Goal: Task Accomplishment & Management: Manage account settings

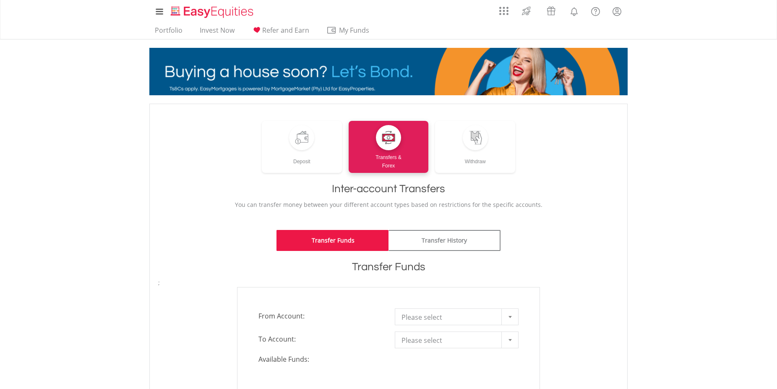
click at [350, 240] on link "Transfer Funds" at bounding box center [332, 240] width 112 height 21
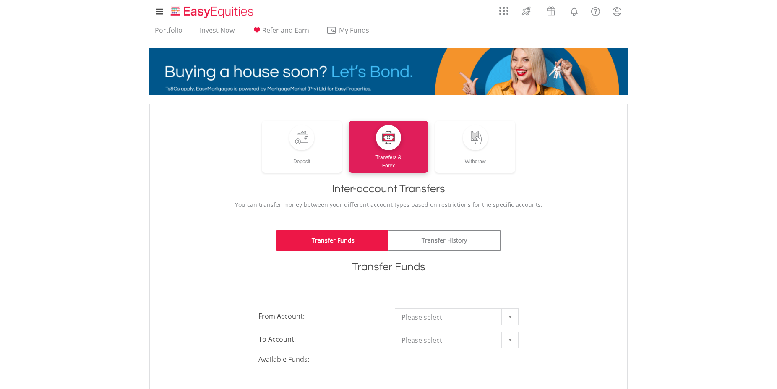
click at [511, 317] on div at bounding box center [509, 317] width 17 height 16
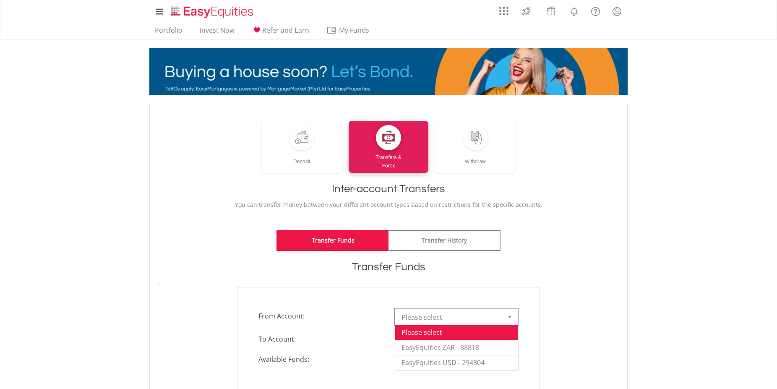
click at [511, 314] on div at bounding box center [509, 317] width 17 height 16
click at [484, 347] on li "EasyEquities ZAR - 88818" at bounding box center [456, 347] width 123 height 15
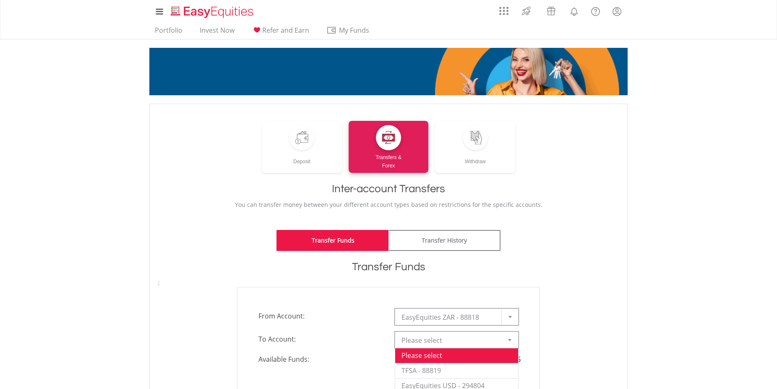
click at [512, 339] on div at bounding box center [509, 340] width 17 height 16
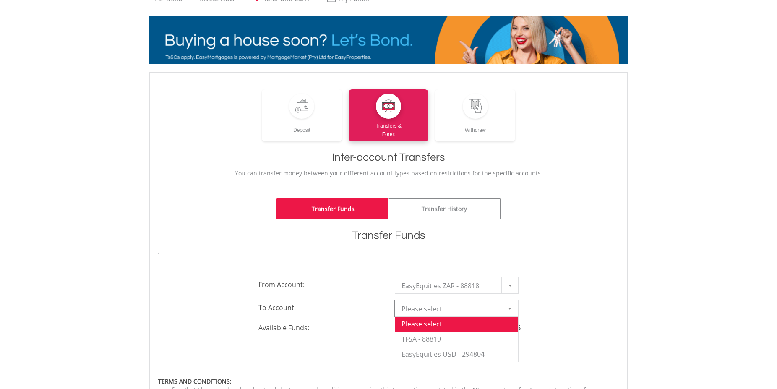
scroll to position [34, 0]
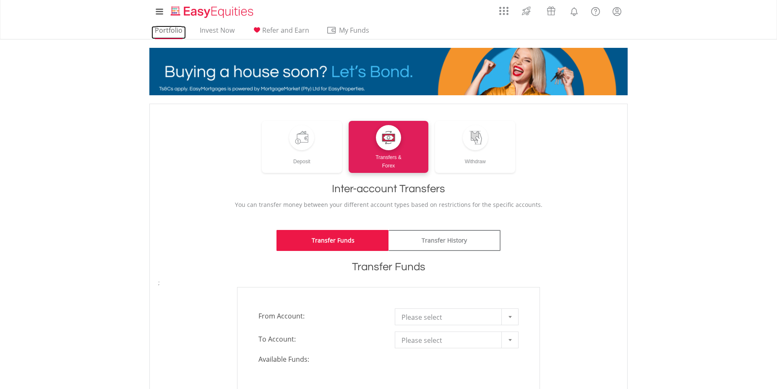
click at [179, 29] on link "Portfolio" at bounding box center [168, 32] width 34 height 13
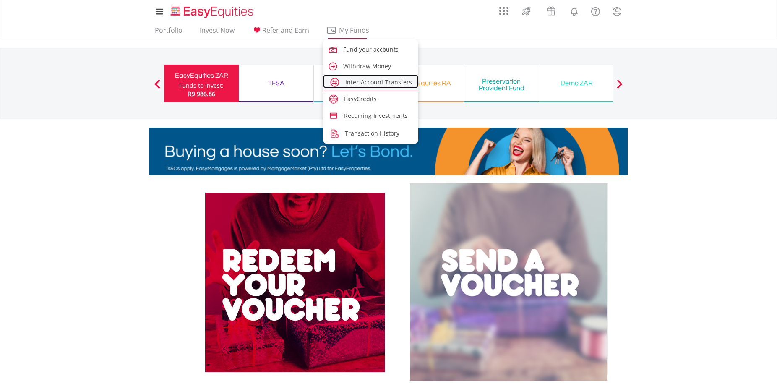
click at [352, 81] on span "Inter-Account Transfers" at bounding box center [378, 82] width 67 height 8
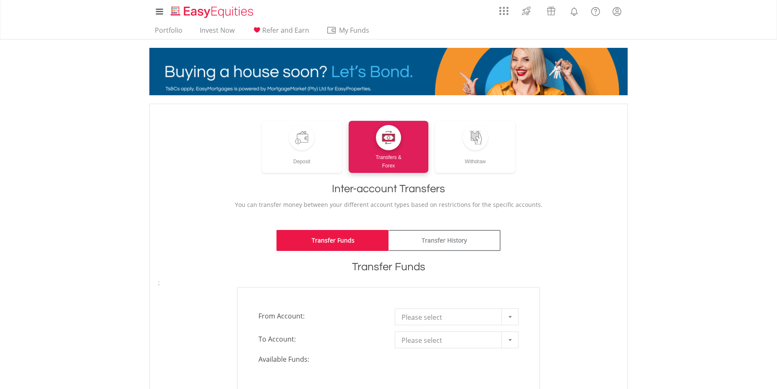
click at [348, 237] on link "Transfer Funds" at bounding box center [332, 240] width 112 height 21
click at [511, 315] on div at bounding box center [509, 317] width 17 height 16
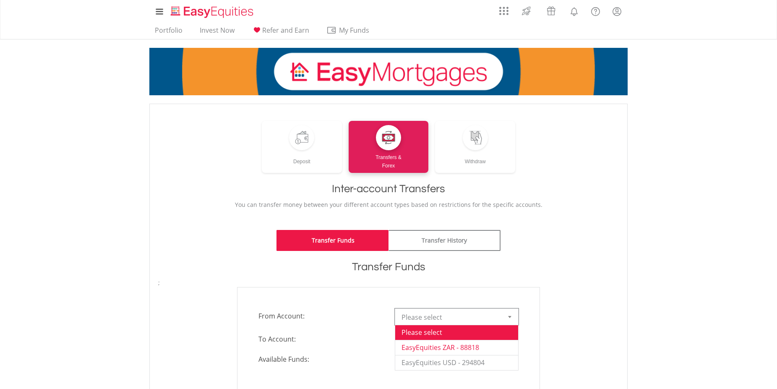
click at [491, 347] on li "EasyEquities ZAR - 88818" at bounding box center [456, 347] width 123 height 15
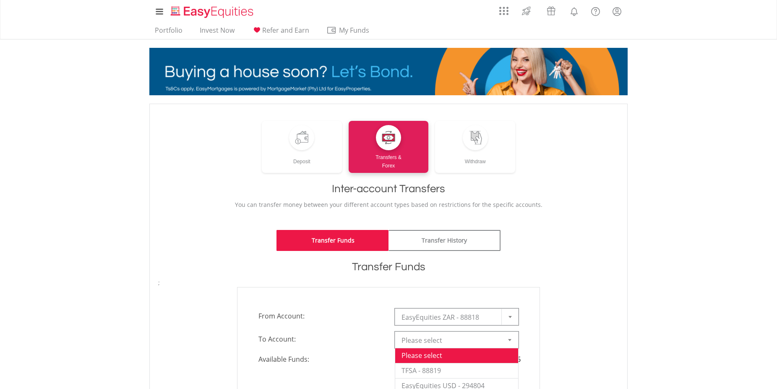
click at [511, 340] on b at bounding box center [509, 340] width 3 height 2
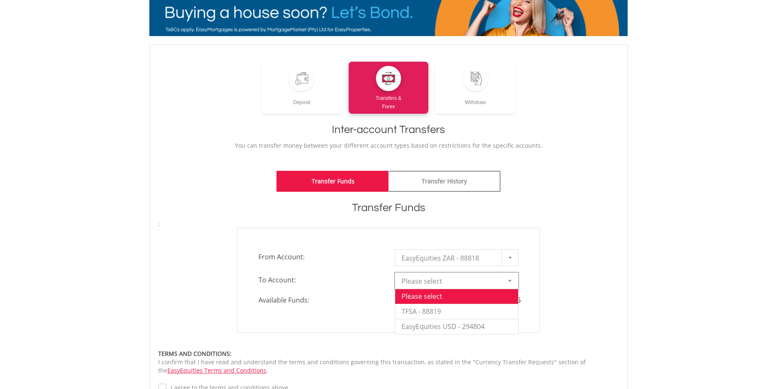
scroll to position [62, 0]
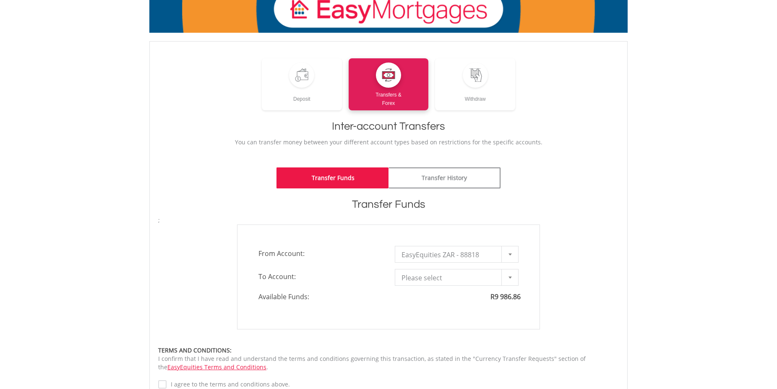
click at [560, 242] on div "**********" at bounding box center [388, 276] width 473 height 105
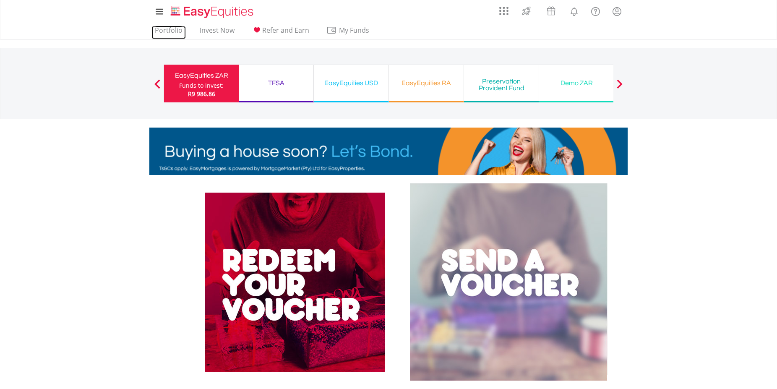
click at [164, 31] on link "Portfolio" at bounding box center [168, 32] width 34 height 13
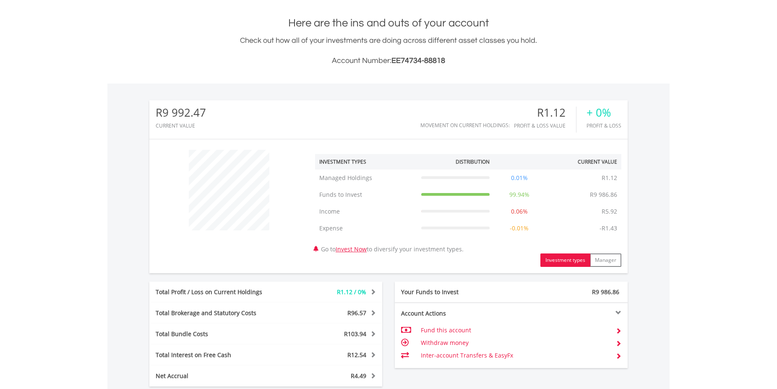
scroll to position [182, 0]
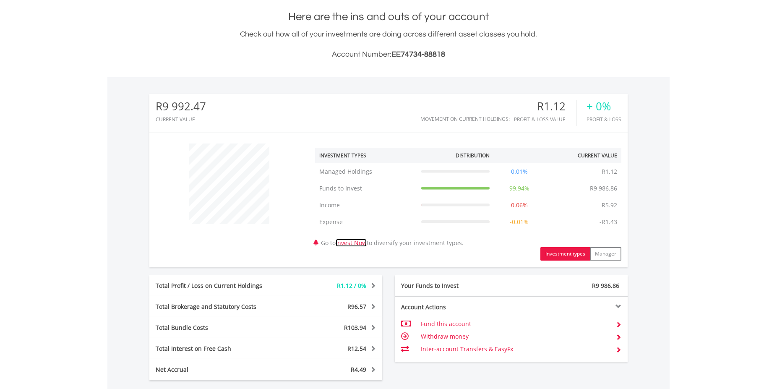
click at [354, 242] on link "Invest Now" at bounding box center [350, 243] width 31 height 8
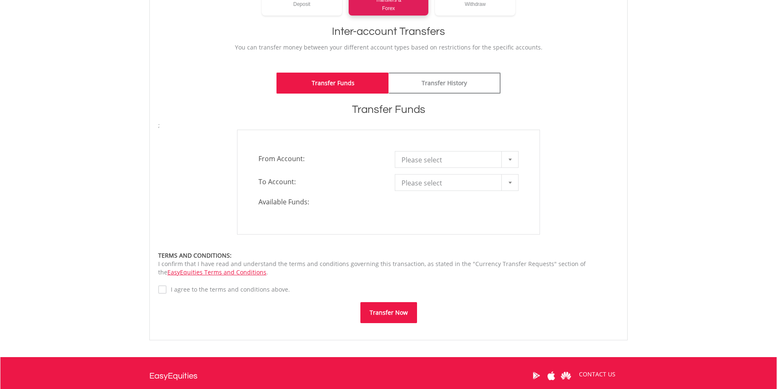
scroll to position [159, 0]
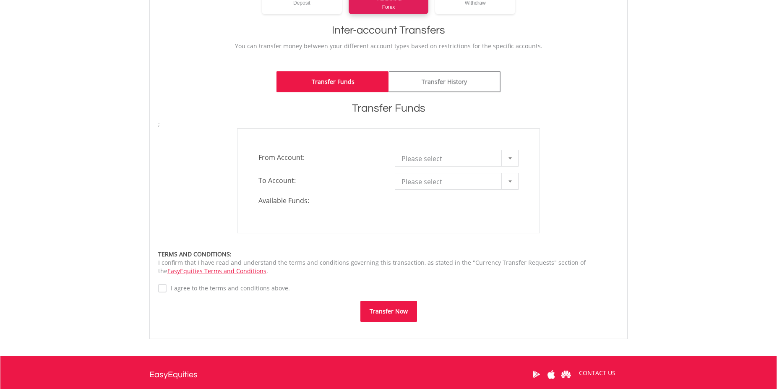
click at [507, 156] on div at bounding box center [509, 158] width 17 height 16
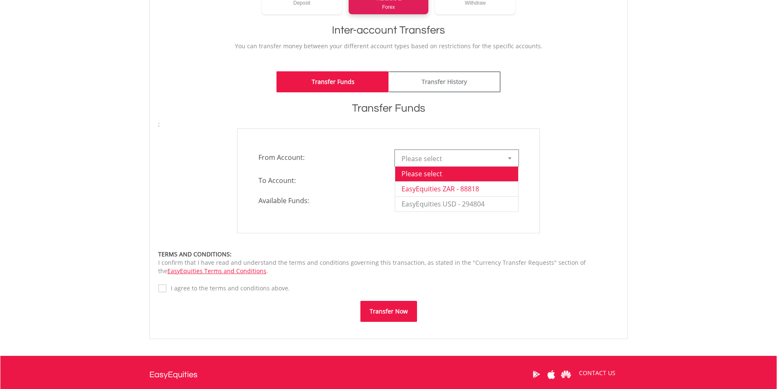
click at [490, 189] on li "EasyEquities ZAR - 88818" at bounding box center [456, 188] width 123 height 15
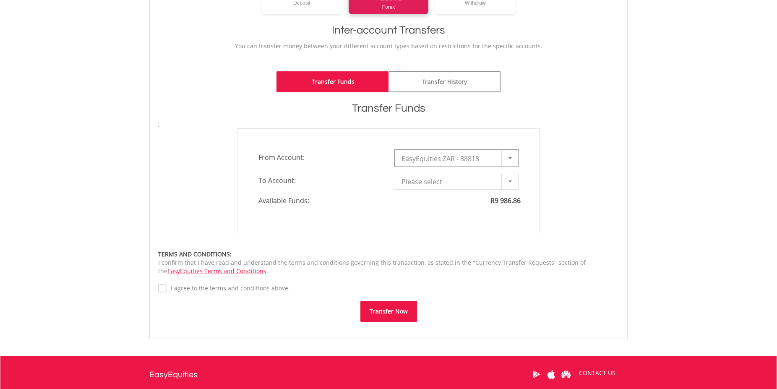
click at [510, 182] on b at bounding box center [509, 181] width 3 height 2
